Goal: Information Seeking & Learning: Learn about a topic

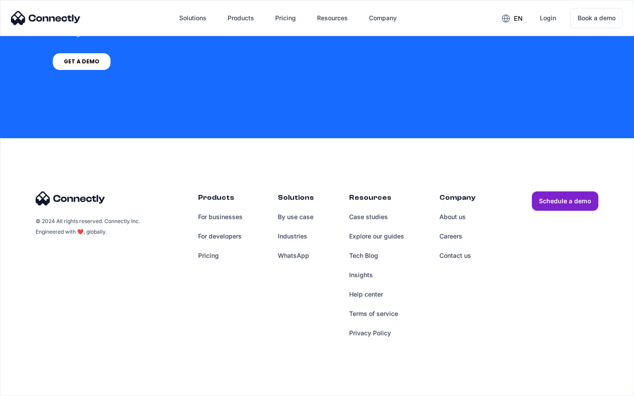
scroll to position [667, 0]
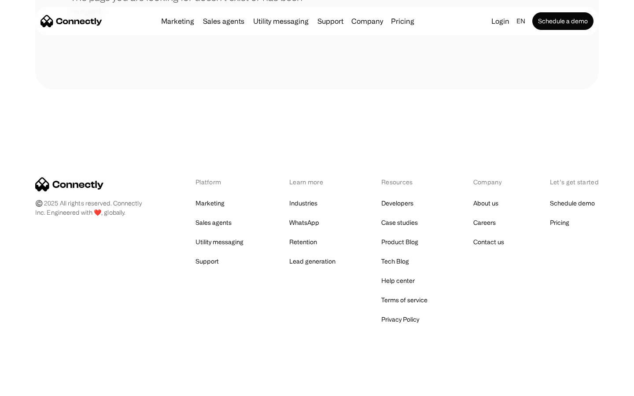
scroll to position [161, 0]
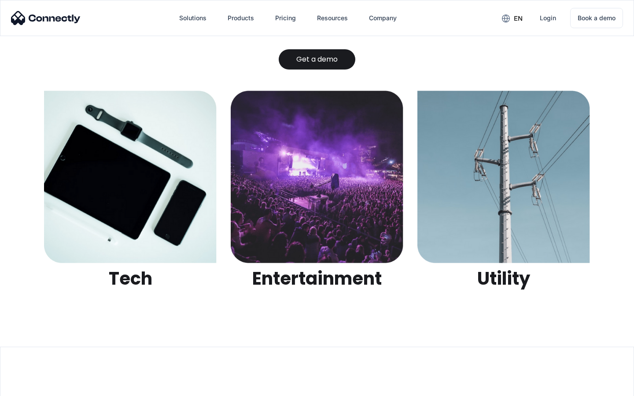
scroll to position [2777, 0]
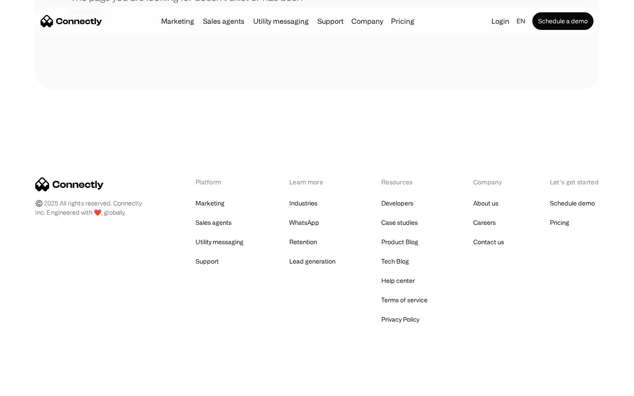
scroll to position [161, 0]
